Goal: Book appointment/travel/reservation

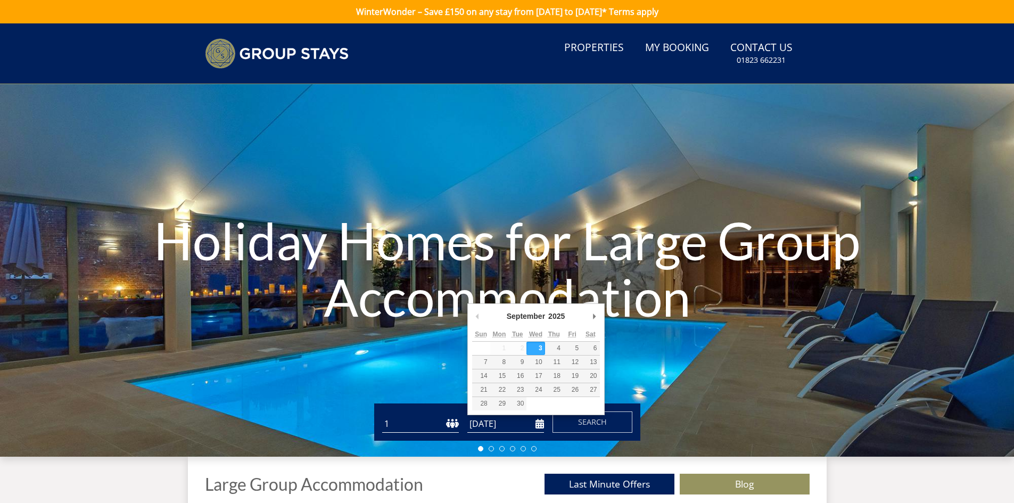
click at [539, 427] on input "[DATE]" at bounding box center [505, 424] width 77 height 18
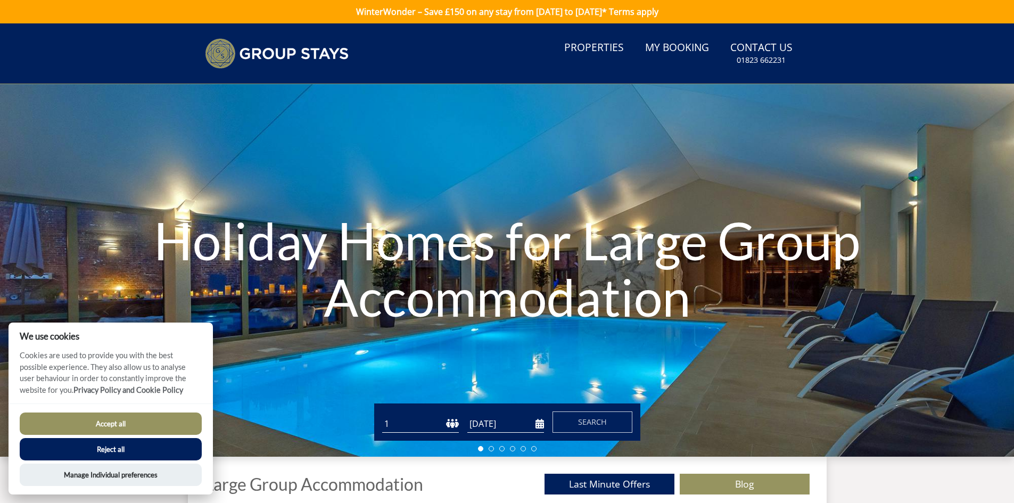
click at [420, 432] on select "1 2 3 4 5 6 7 8 9 10 11 12 13 14 15 16 17 18 19 20 21 22 23 24 25 26 27 28 29 3…" at bounding box center [420, 424] width 77 height 18
select select "8"
click at [382, 415] on select "1 2 3 4 5 6 7 8 9 10 11 12 13 14 15 16 17 18 19 20 21 22 23 24 25 26 27 28 29 3…" at bounding box center [420, 424] width 77 height 18
click at [541, 422] on input "[DATE]" at bounding box center [505, 424] width 77 height 18
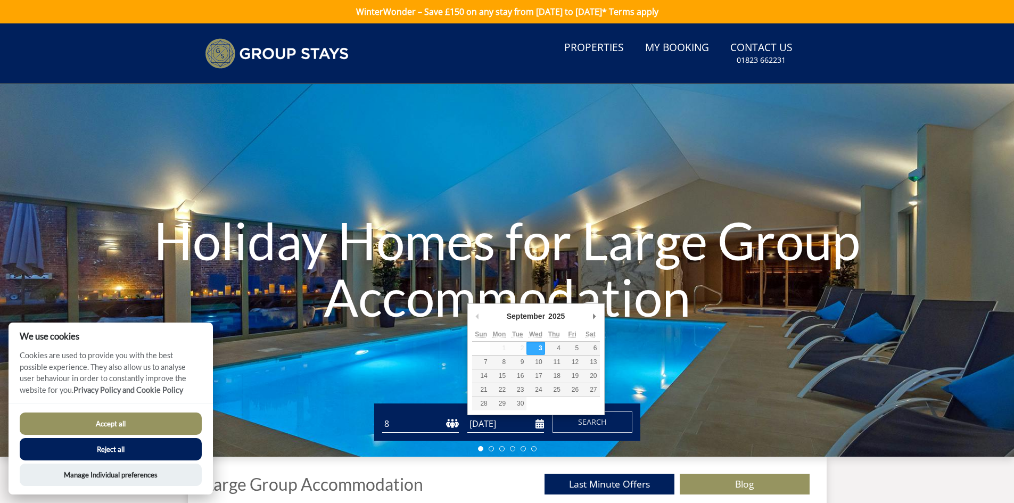
click at [600, 312] on div "September January February March April May June July August September October N…" at bounding box center [535, 359] width 137 height 112
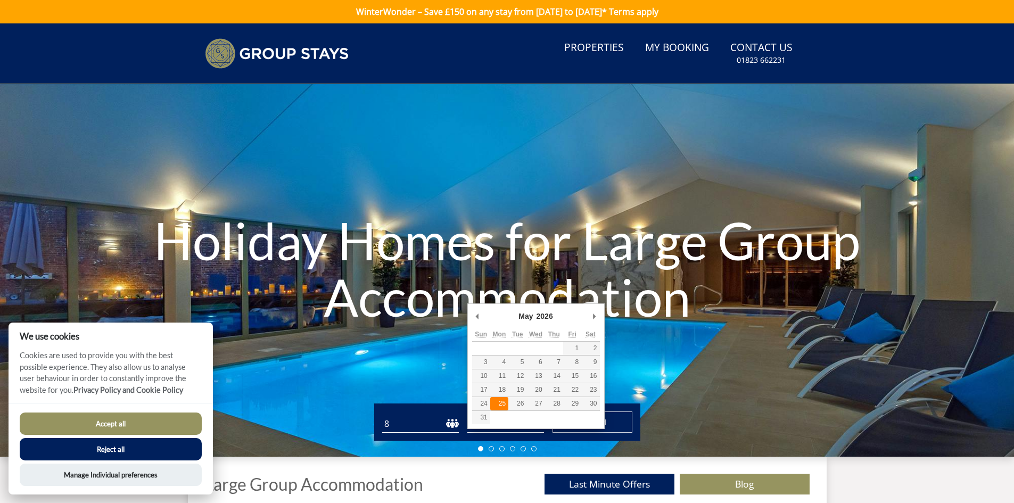
type input "[DATE]"
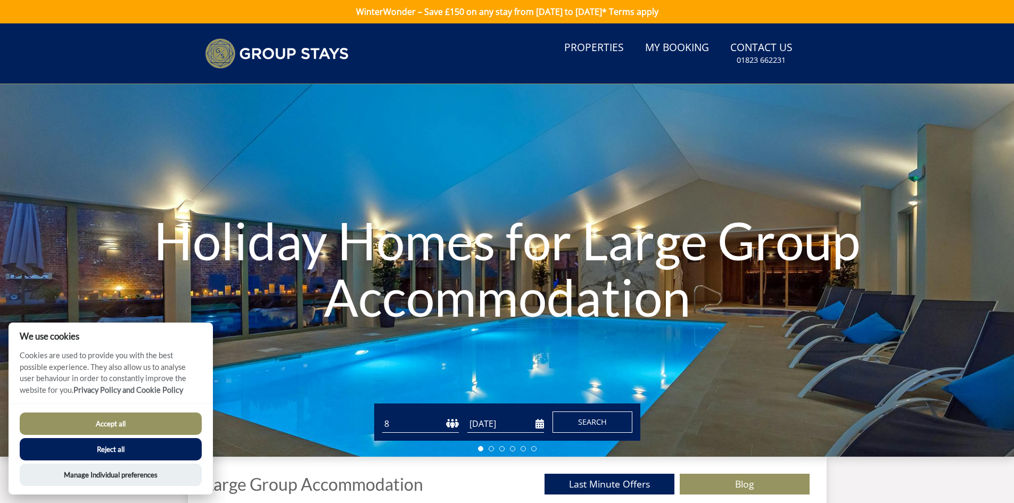
click at [582, 421] on span "Search" at bounding box center [592, 422] width 29 height 10
click at [161, 424] on button "Accept all" at bounding box center [111, 423] width 182 height 22
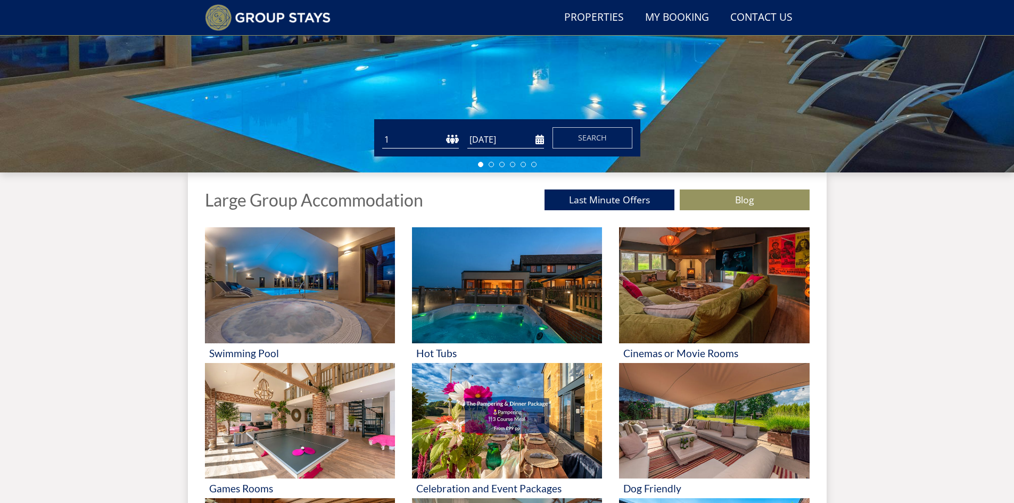
scroll to position [241, 0]
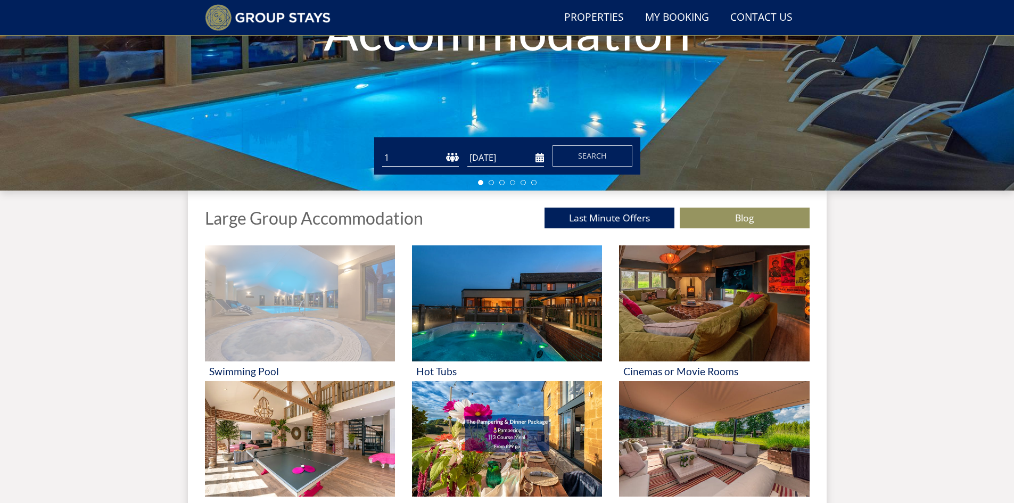
click at [367, 288] on img at bounding box center [300, 303] width 190 height 116
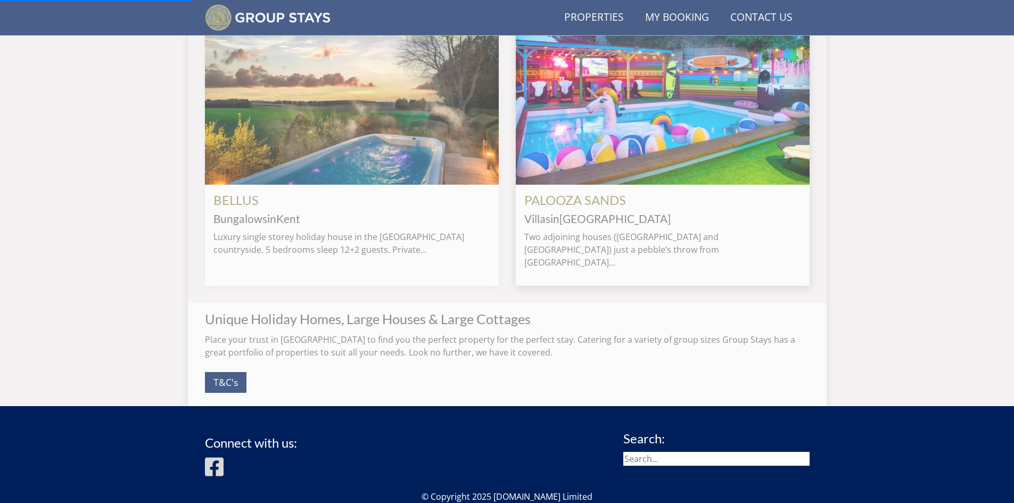
scroll to position [986, 0]
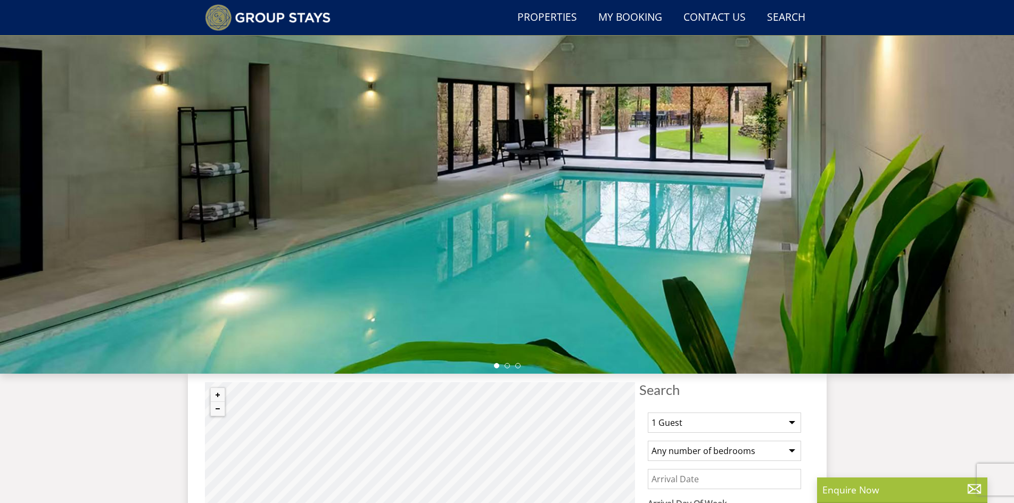
scroll to position [136, 0]
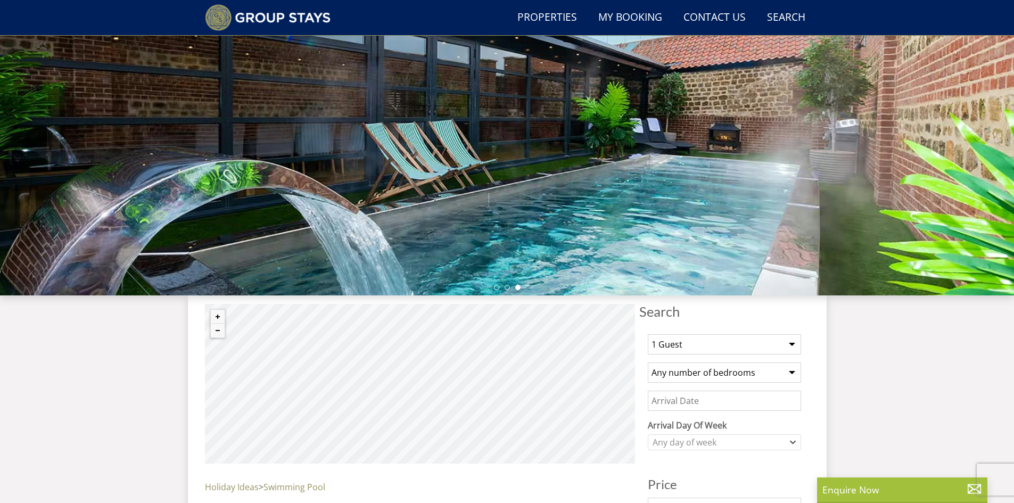
click at [758, 342] on select "1 Guest 2 Guests 3 Guests 4 Guests 5 Guests 6 Guests 7 Guests 8 Guests 9 Guests…" at bounding box center [724, 344] width 153 height 20
select select "8"
click at [648, 334] on select "1 Guest 2 Guests 3 Guests 4 Guests 5 Guests 6 Guests 7 Guests 8 Guests 9 Guests…" at bounding box center [724, 344] width 153 height 20
click at [708, 373] on select "Any number of bedrooms 4 Bedrooms 5 Bedrooms 6 Bedrooms 7 Bedrooms 8 Bedrooms 9…" at bounding box center [724, 372] width 153 height 20
select select "4"
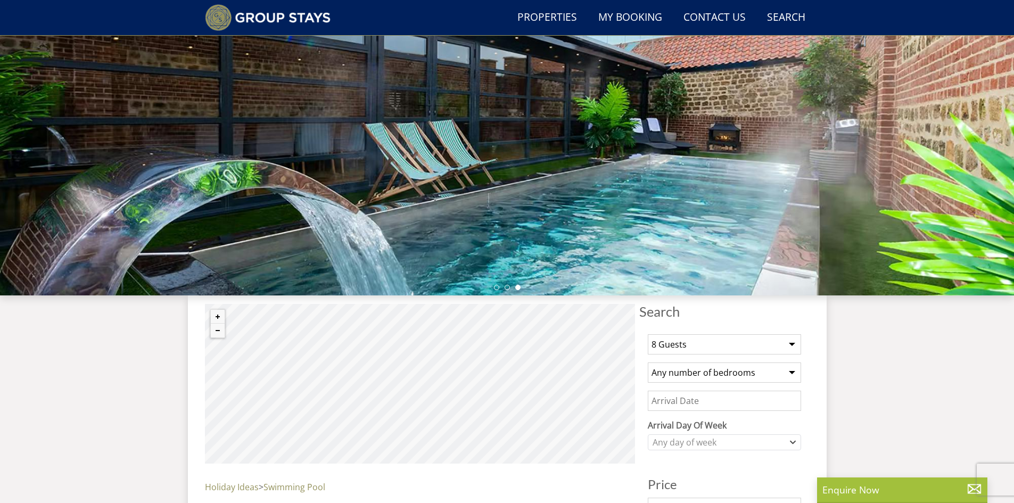
click at [648, 362] on select "Any number of bedrooms 4 Bedrooms 5 Bedrooms 6 Bedrooms 7 Bedrooms 8 Bedrooms 9…" at bounding box center [724, 372] width 153 height 20
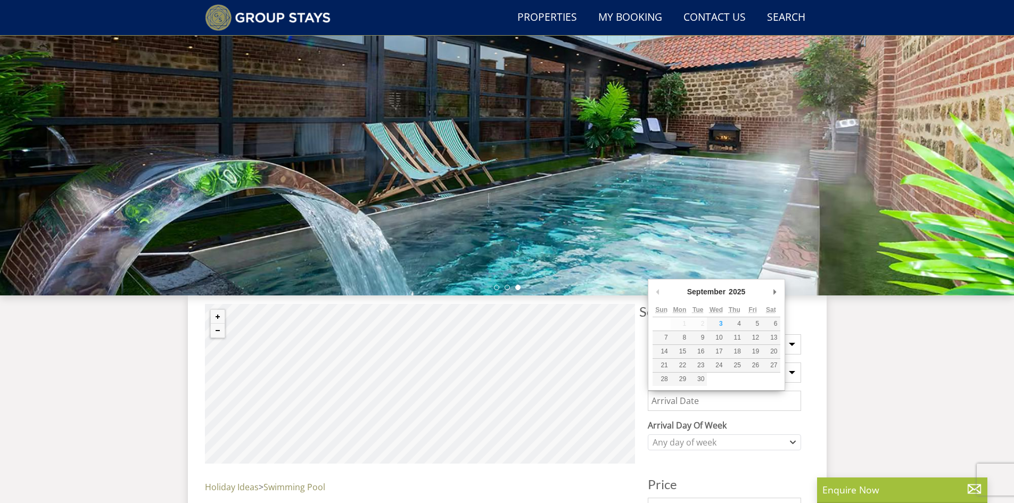
click at [700, 400] on input "Date" at bounding box center [724, 401] width 153 height 20
type input "[DATE]"
drag, startPoint x: 682, startPoint y: 381, endPoint x: 692, endPoint y: 381, distance: 10.1
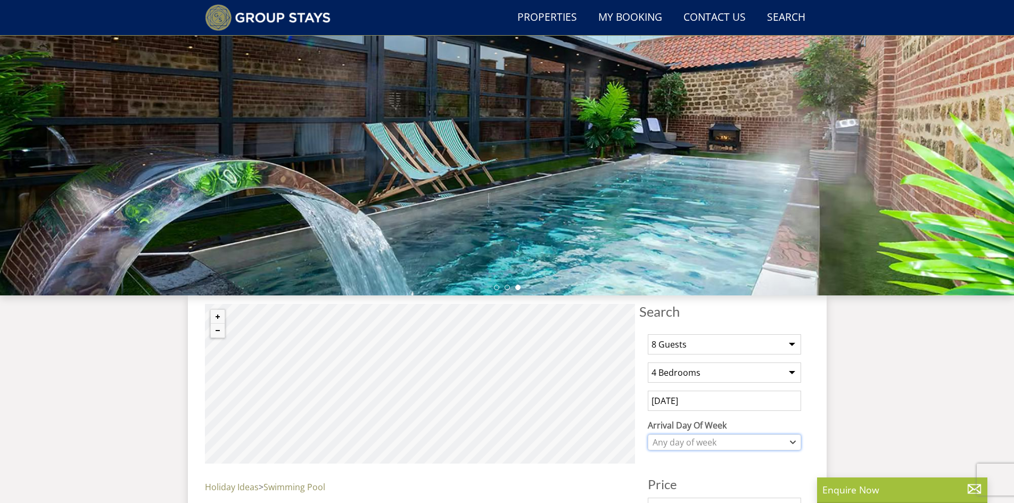
click at [741, 439] on div "Any day of week" at bounding box center [719, 442] width 138 height 12
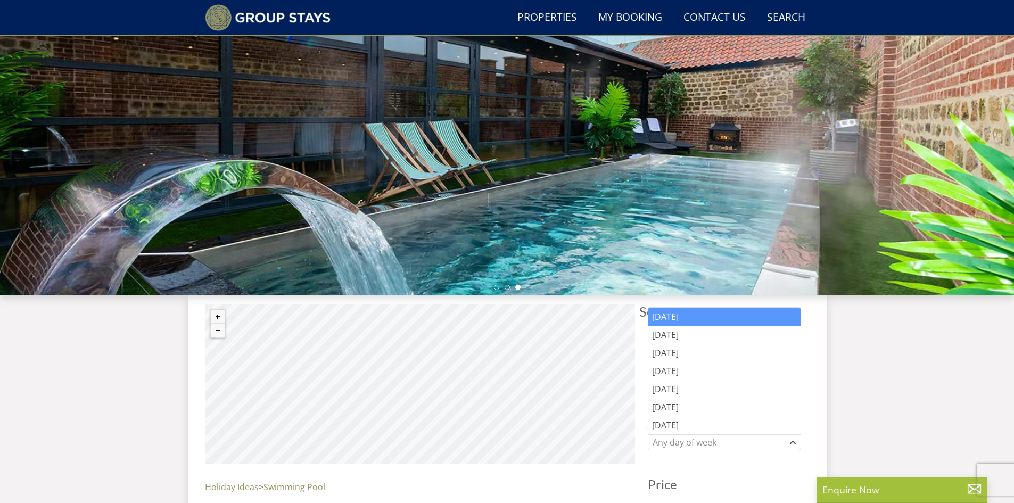
click at [698, 319] on div "[DATE]" at bounding box center [724, 317] width 152 height 18
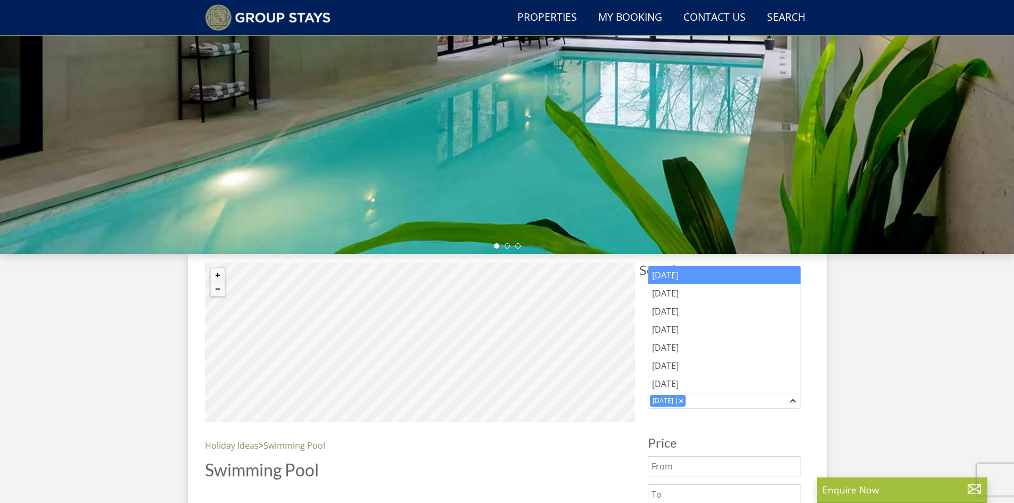
scroll to position [189, 0]
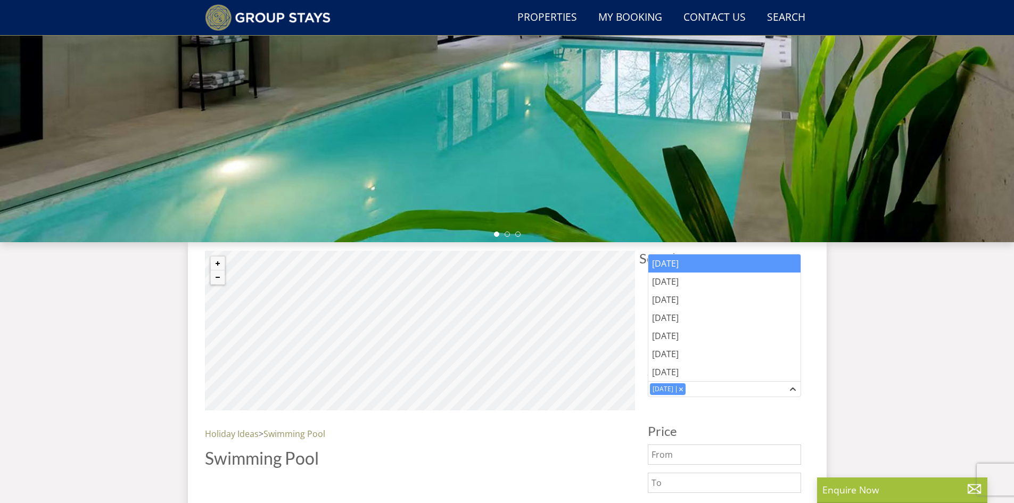
click at [715, 426] on h3 "Price" at bounding box center [724, 431] width 153 height 14
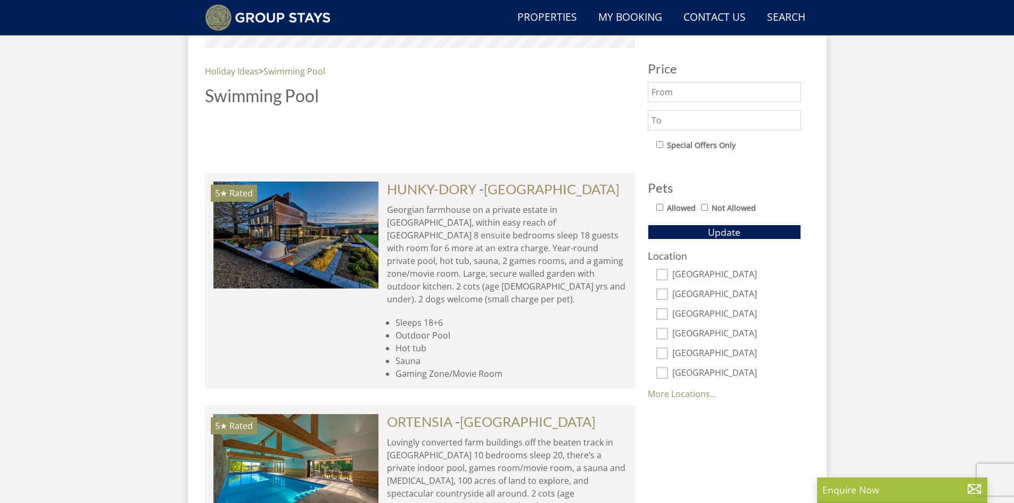
scroll to position [562, 0]
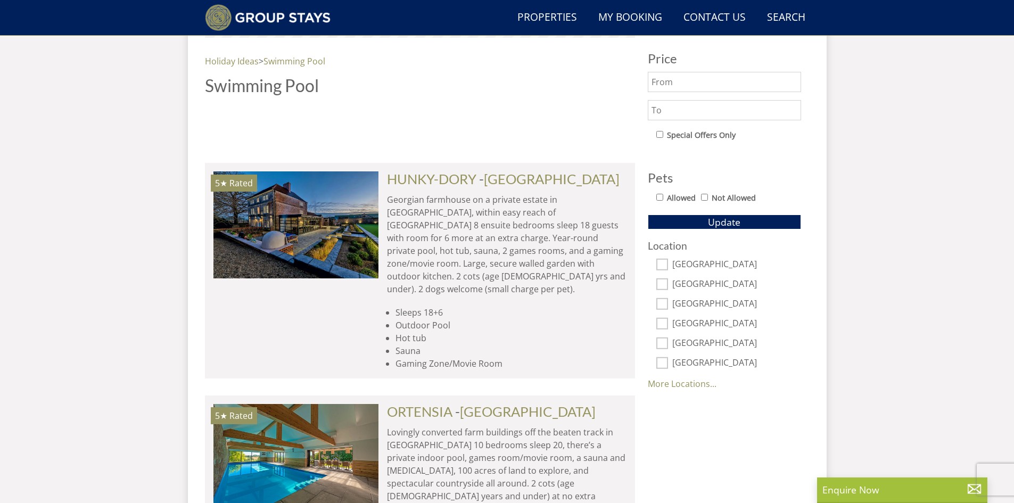
click at [706, 386] on link "More Locations..." at bounding box center [682, 384] width 69 height 12
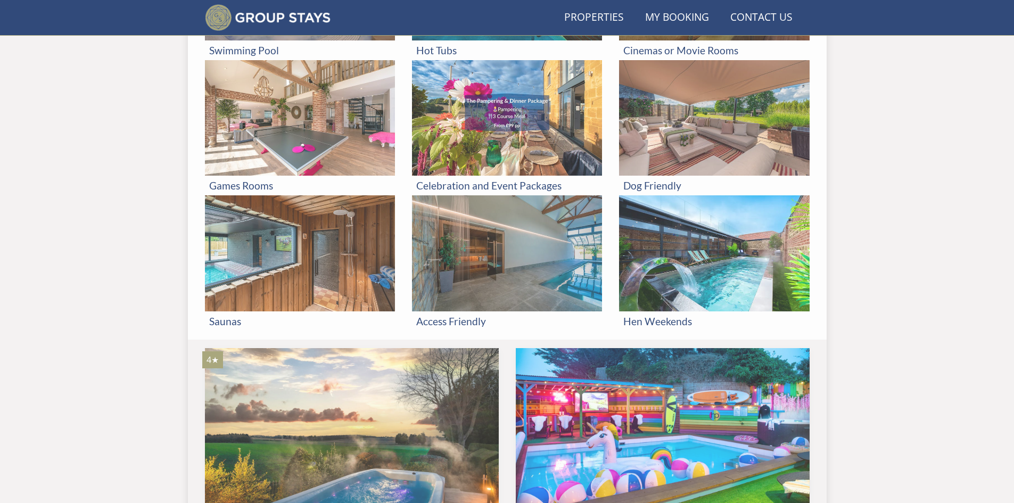
scroll to position [663, 0]
